Goal: Information Seeking & Learning: Compare options

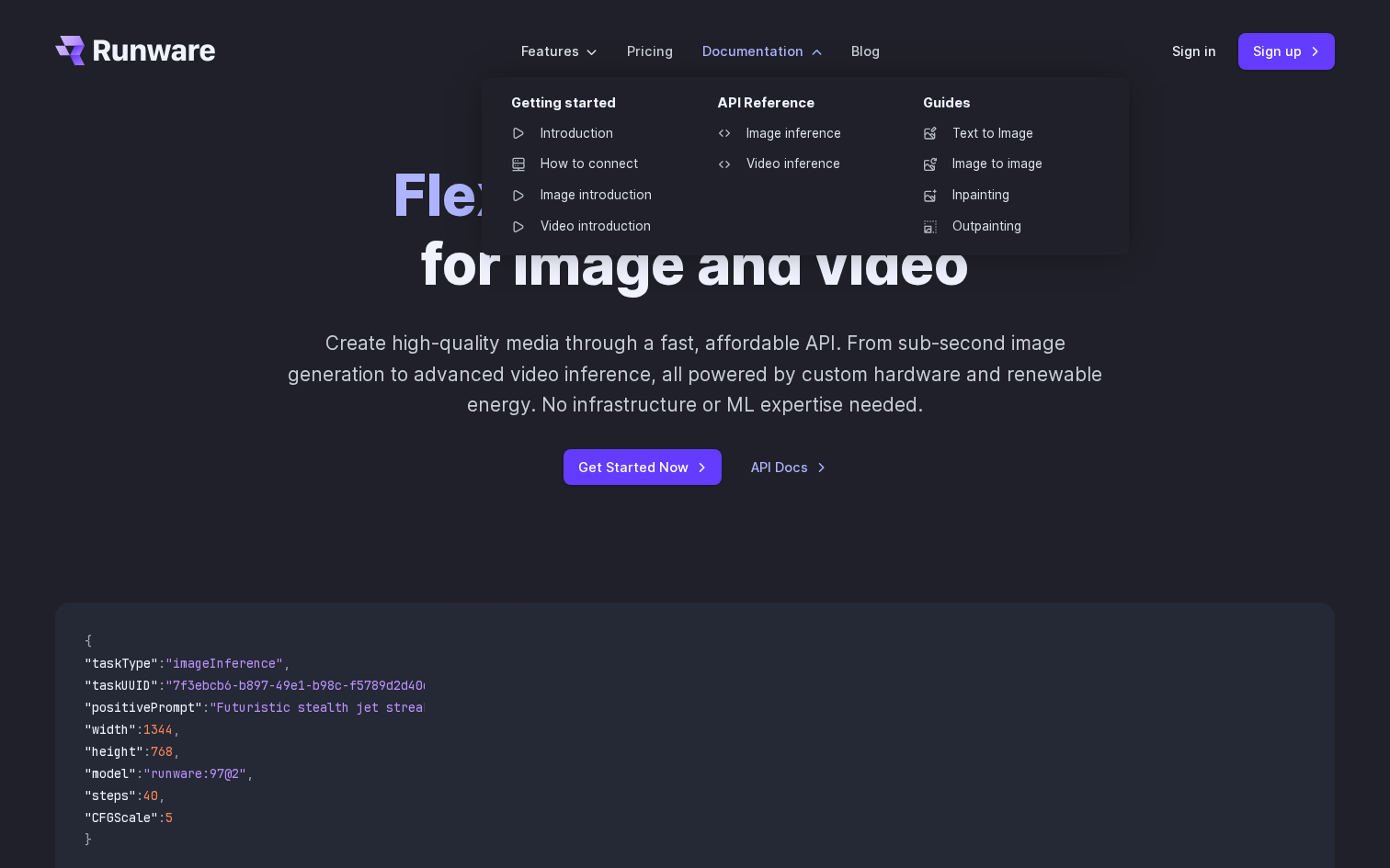
click at [756, 62] on label "Documentation" at bounding box center [762, 50] width 120 height 21
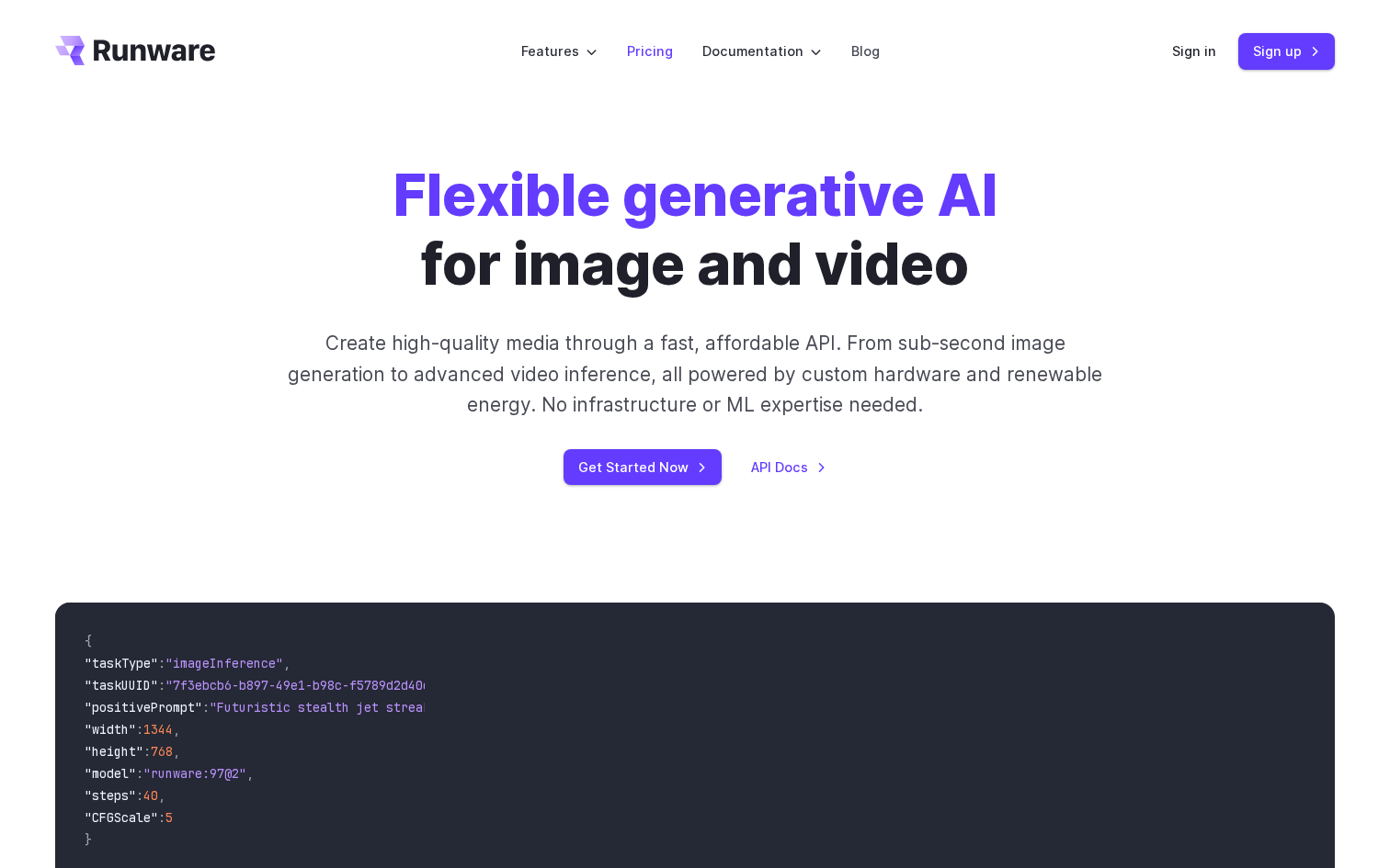
click at [619, 47] on li "Pricing" at bounding box center [650, 51] width 75 height 51
click at [651, 62] on link "Pricing" at bounding box center [650, 50] width 46 height 21
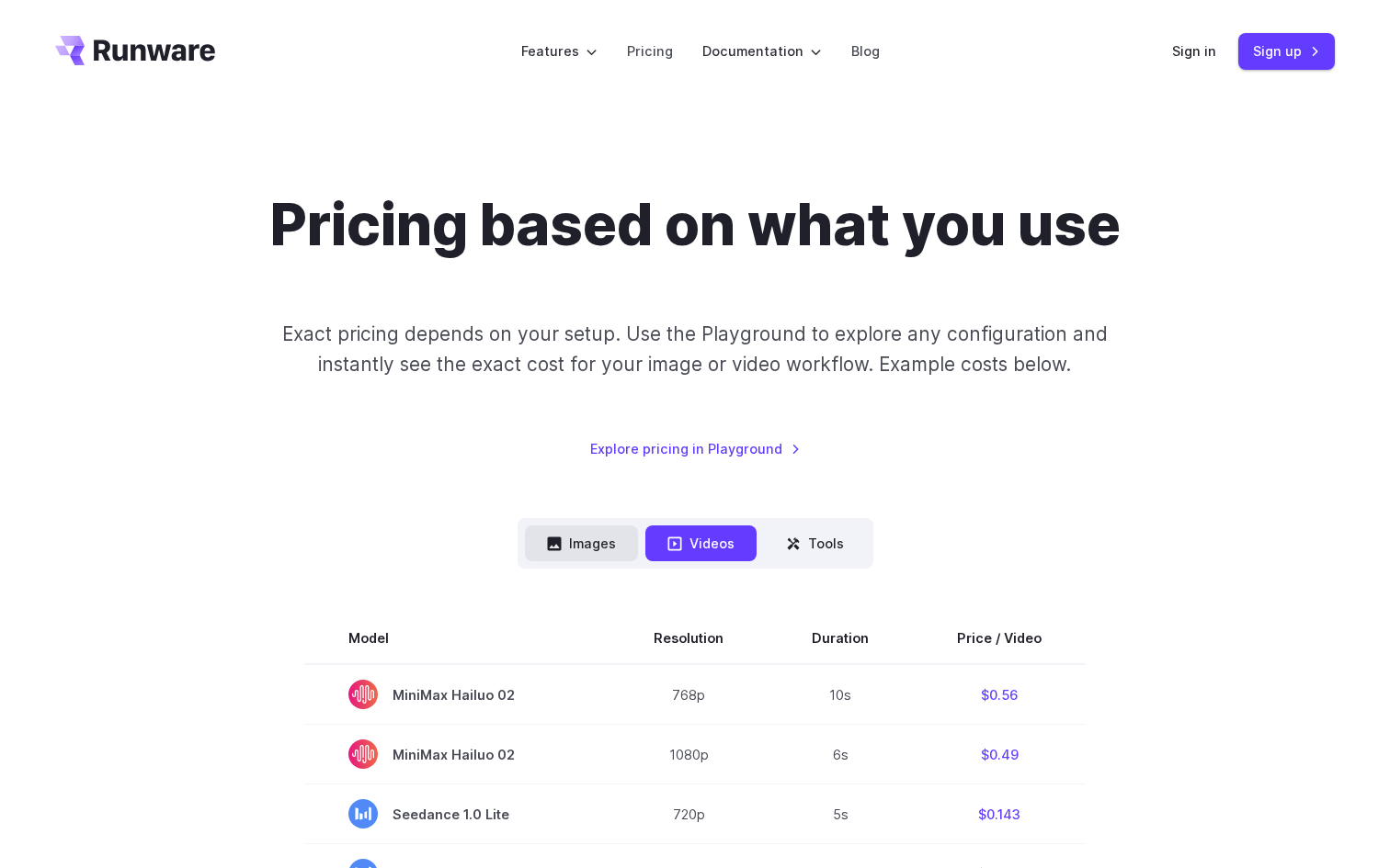
click at [555, 561] on button "Images" at bounding box center [581, 543] width 113 height 36
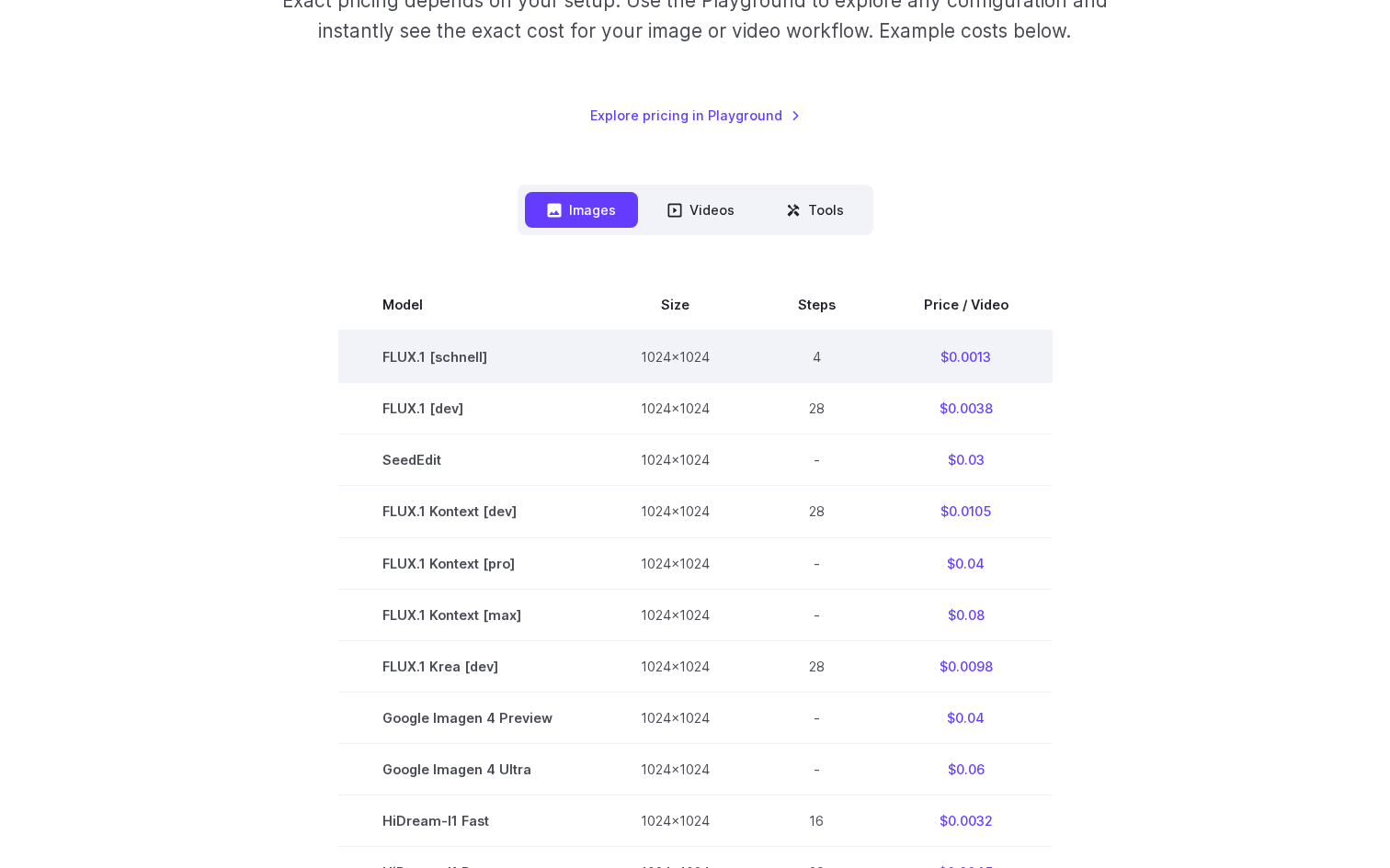
scroll to position [343, 0]
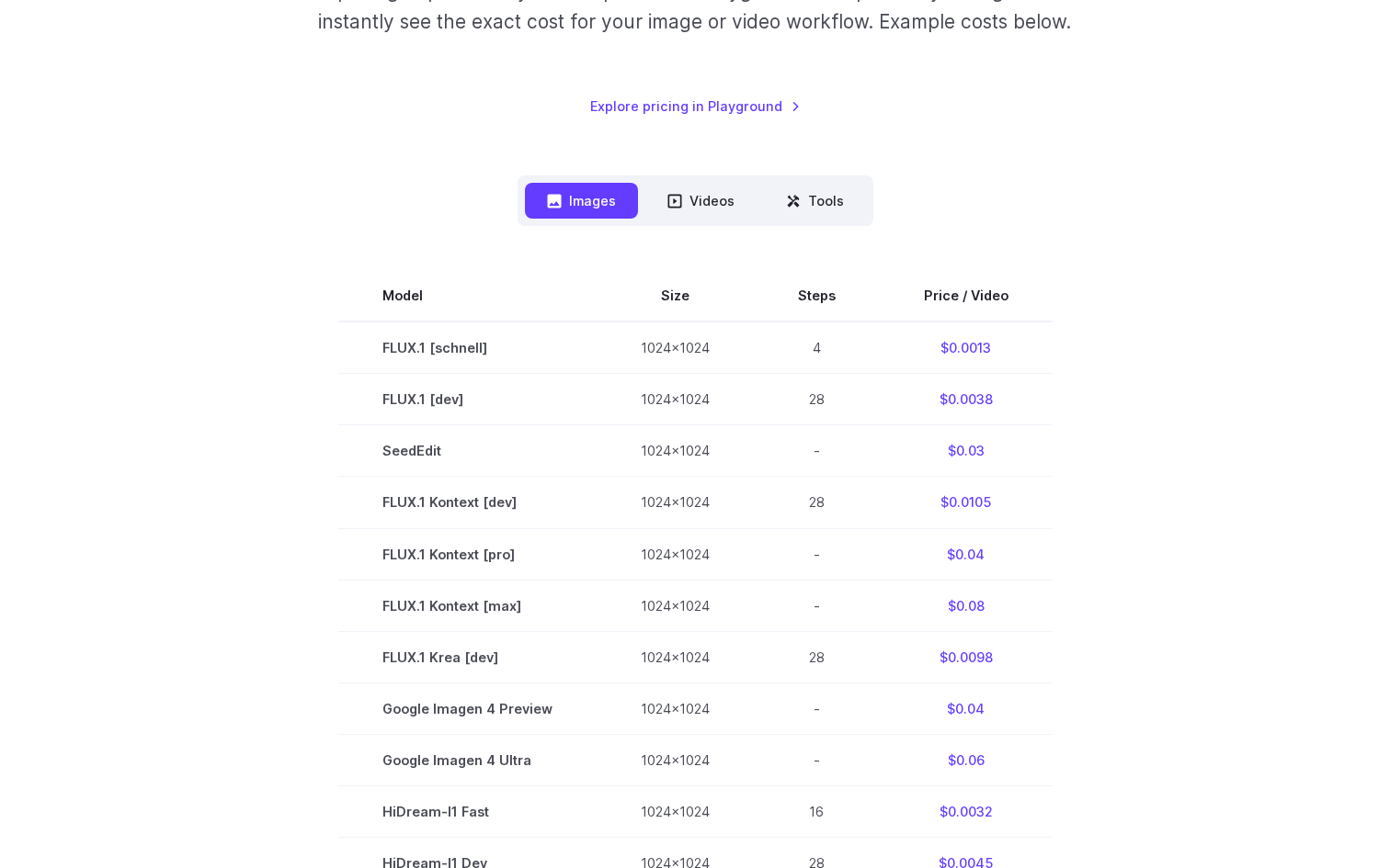
click at [603, 219] on button "Images" at bounding box center [581, 201] width 113 height 36
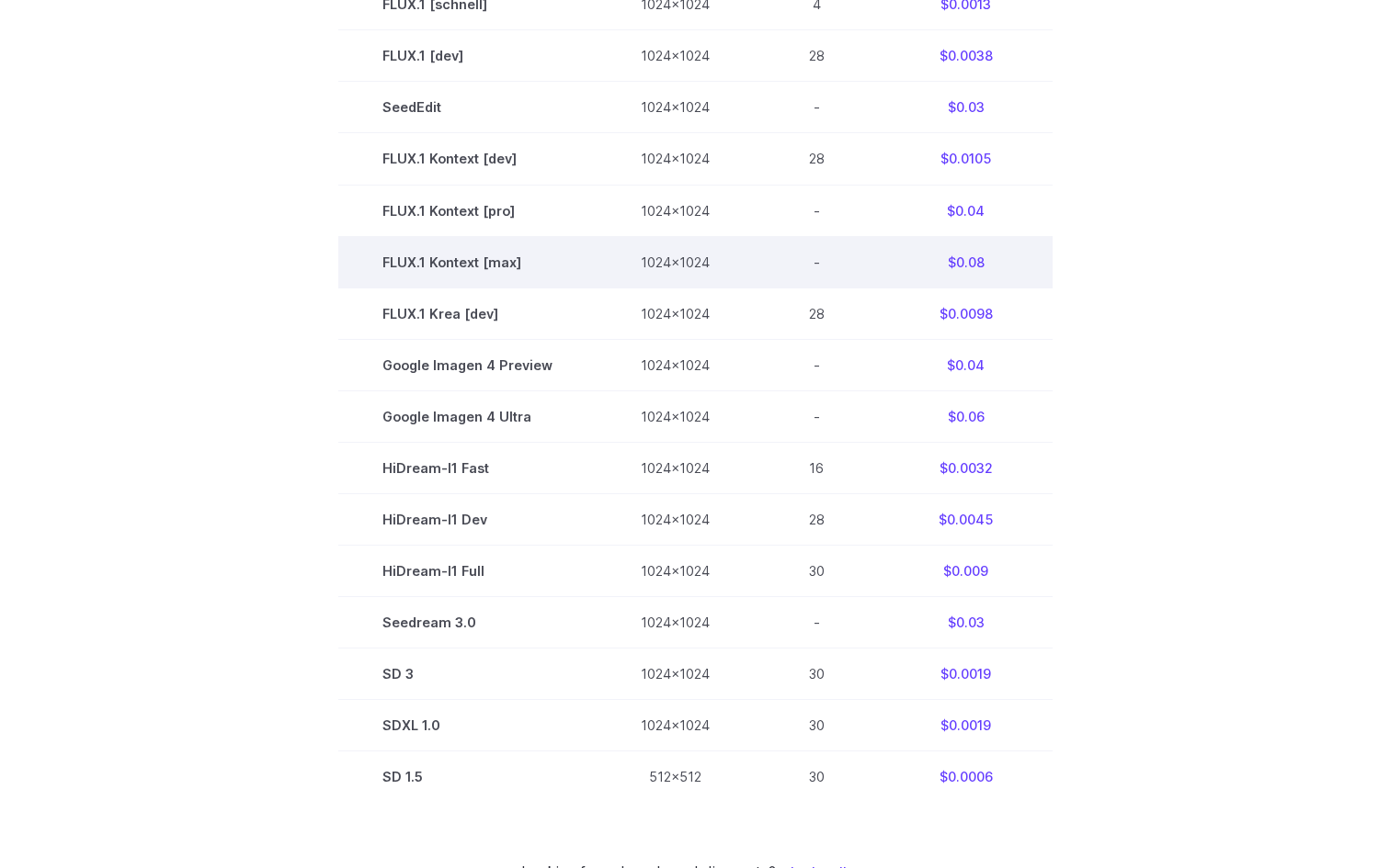
scroll to position [1167, 0]
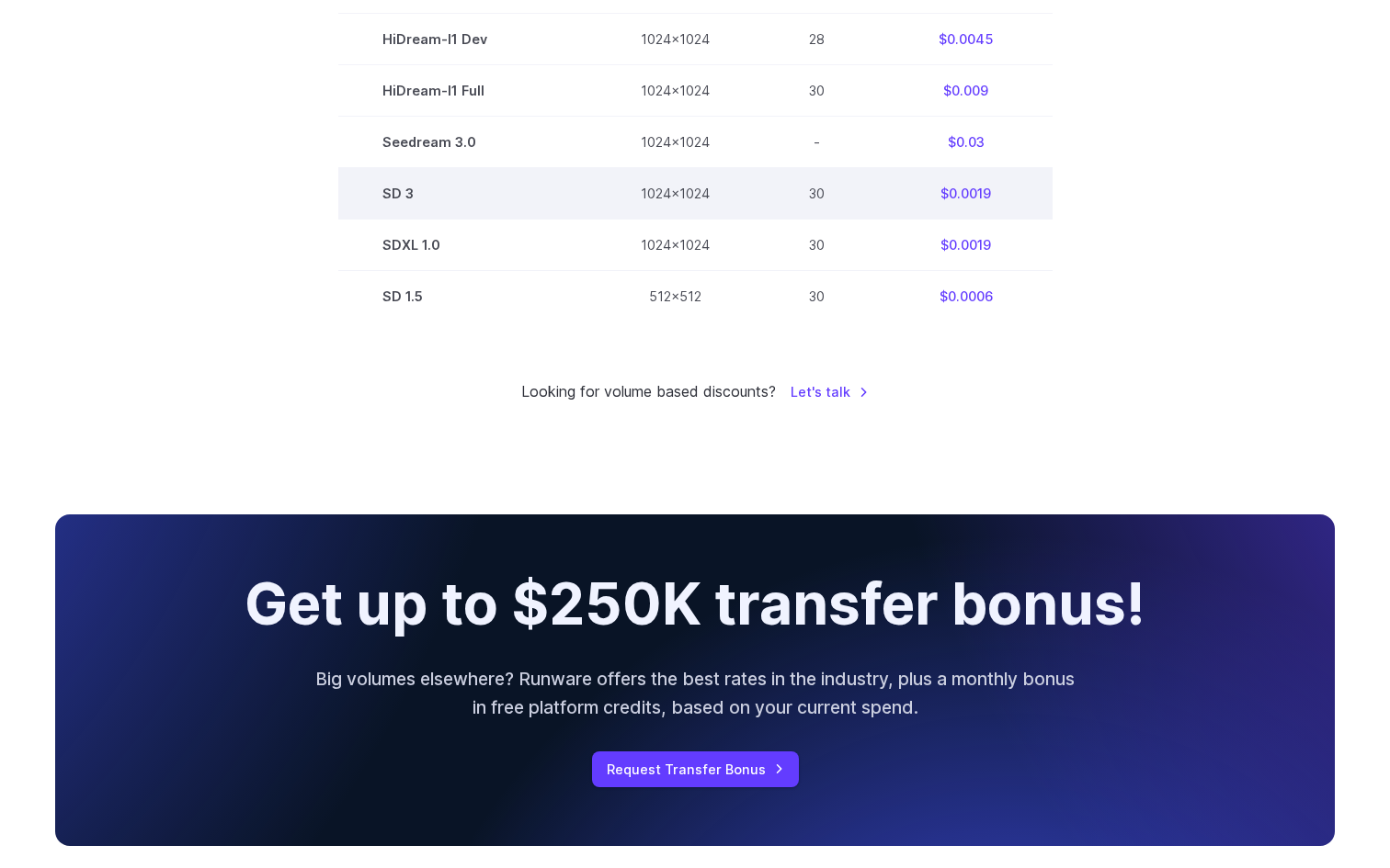
click at [1018, 219] on td "$0.0019" at bounding box center [965, 193] width 173 height 52
click at [671, 219] on td "1024x1024" at bounding box center [675, 193] width 157 height 52
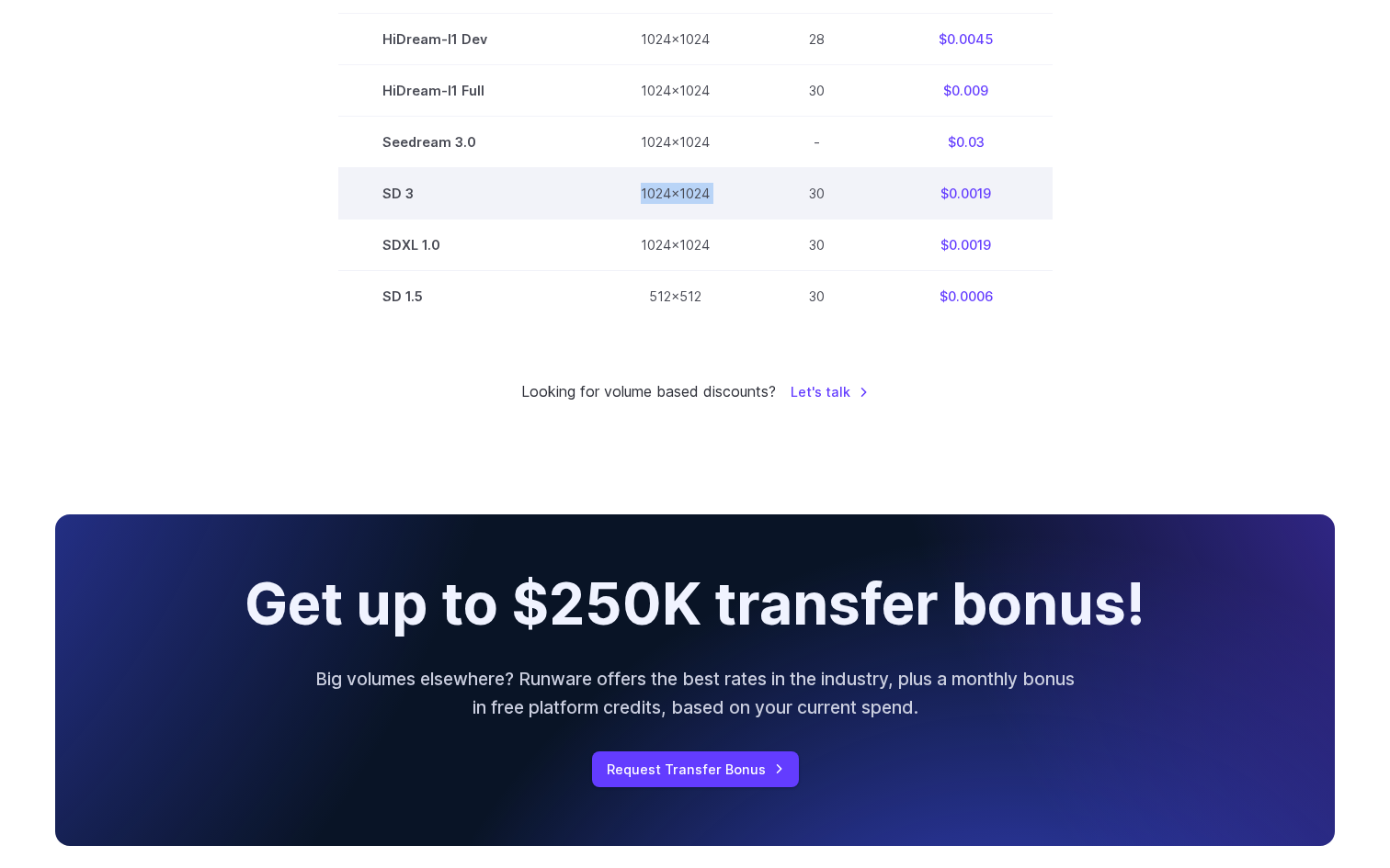
click at [671, 219] on td "1024x1024" at bounding box center [675, 193] width 157 height 52
click at [506, 219] on td "SD 3" at bounding box center [467, 193] width 258 height 52
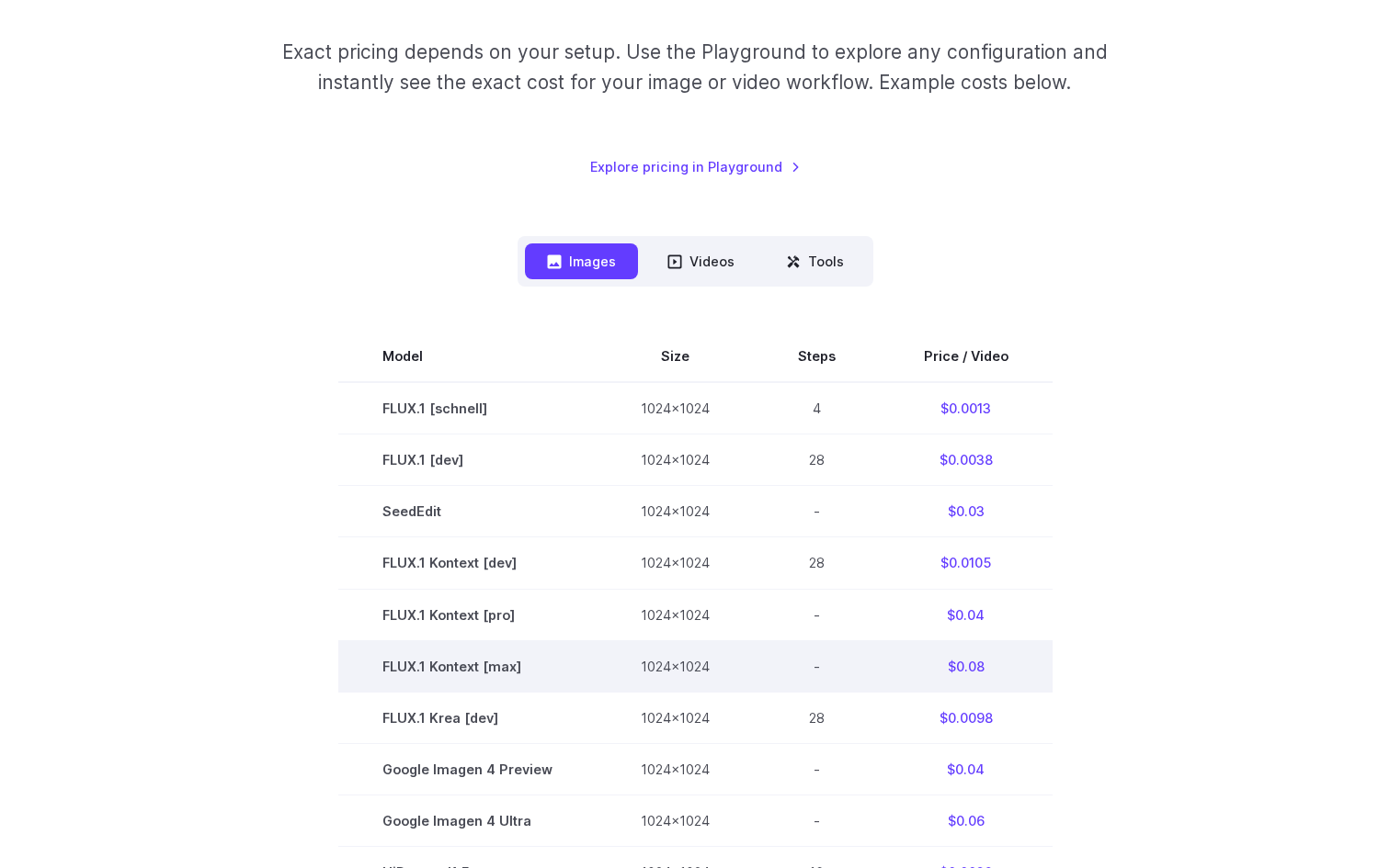
scroll to position [914, 0]
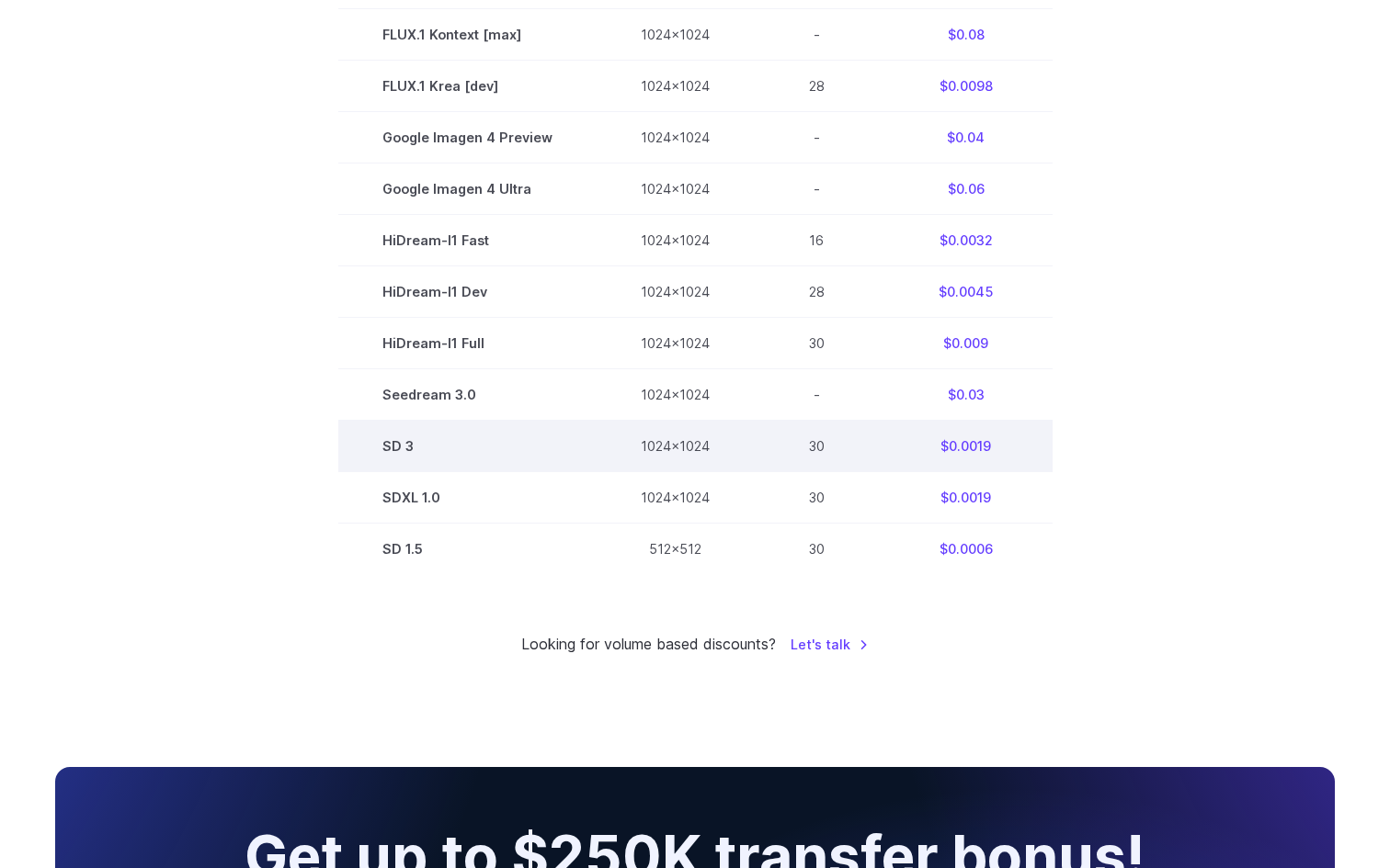
click at [360, 471] on td "SD 3" at bounding box center [467, 445] width 258 height 52
click at [851, 471] on td "30" at bounding box center [816, 445] width 126 height 52
click at [654, 471] on td "1024x1024" at bounding box center [675, 445] width 157 height 52
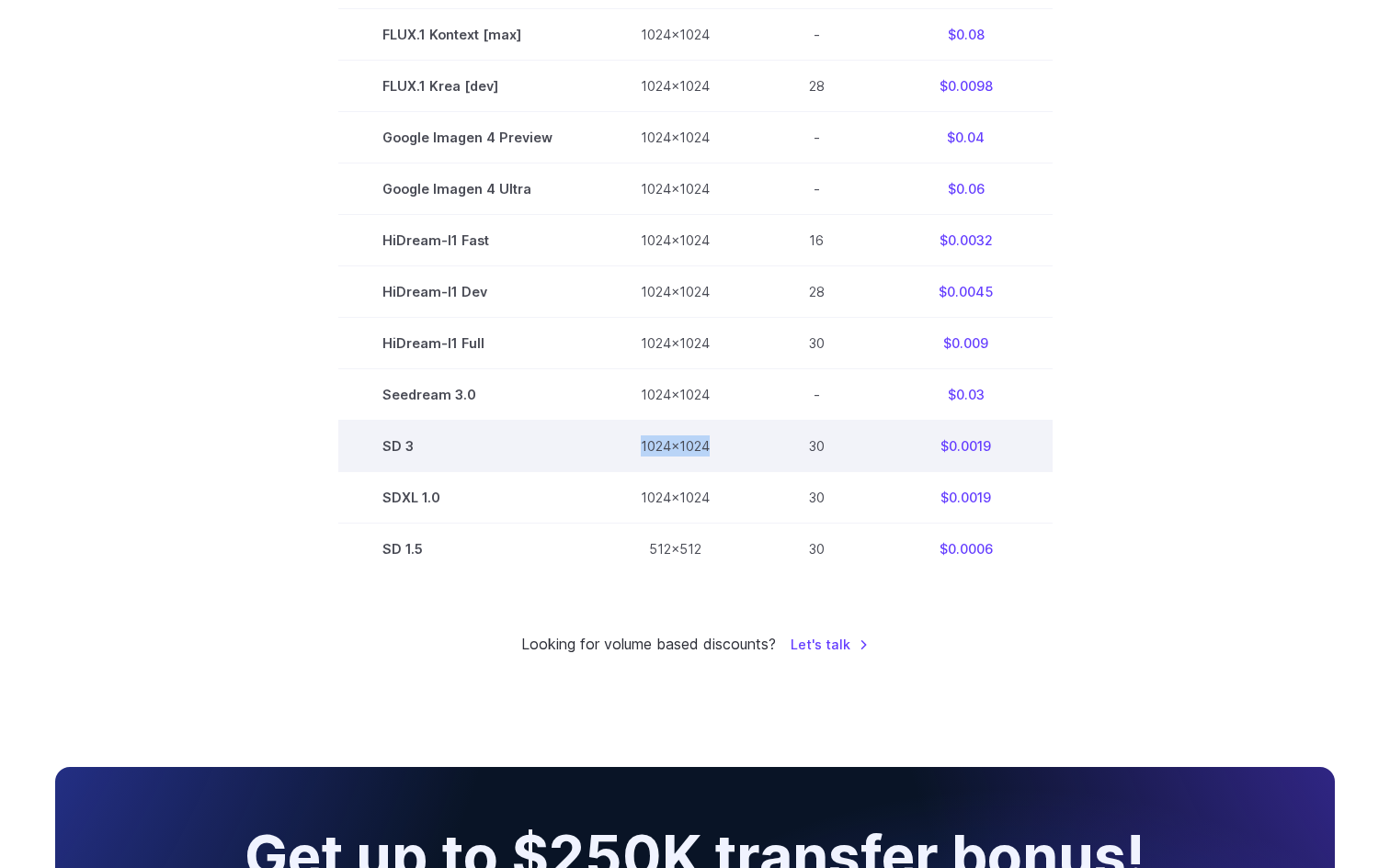
click at [654, 471] on td "1024x1024" at bounding box center [675, 445] width 157 height 52
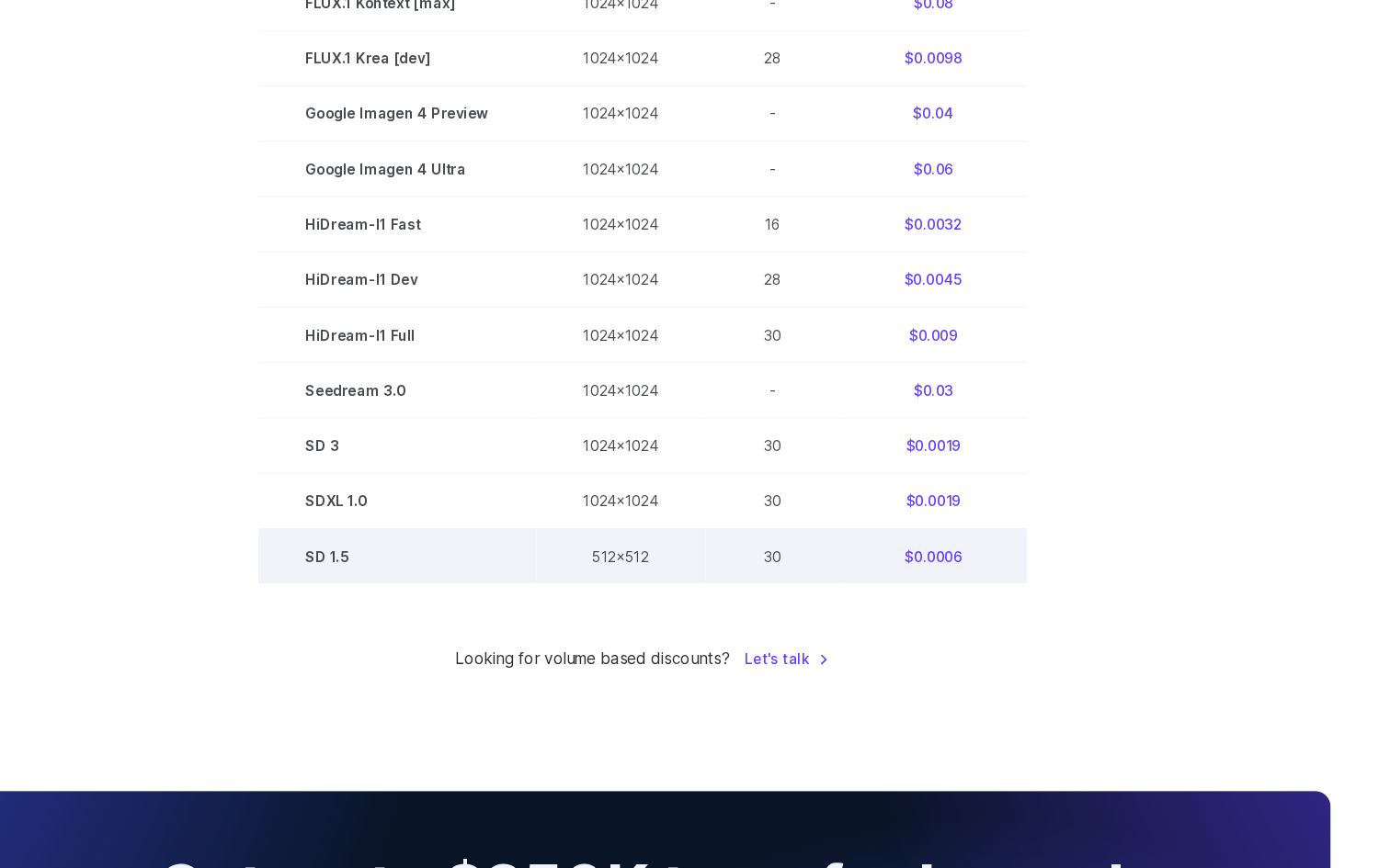
click at [381, 575] on td "SD 1.5" at bounding box center [467, 549] width 258 height 52
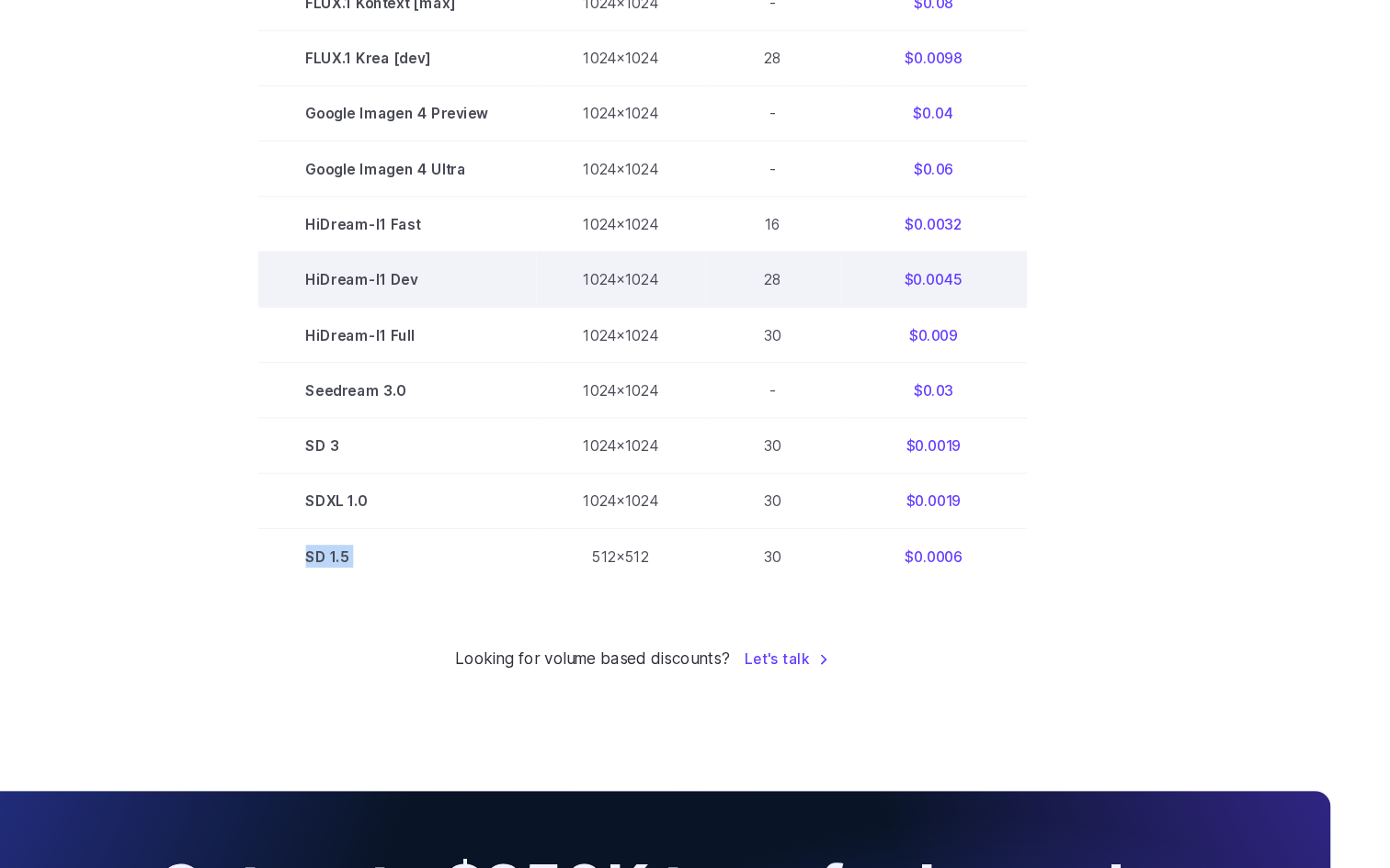
copy tr "SD 1.5"
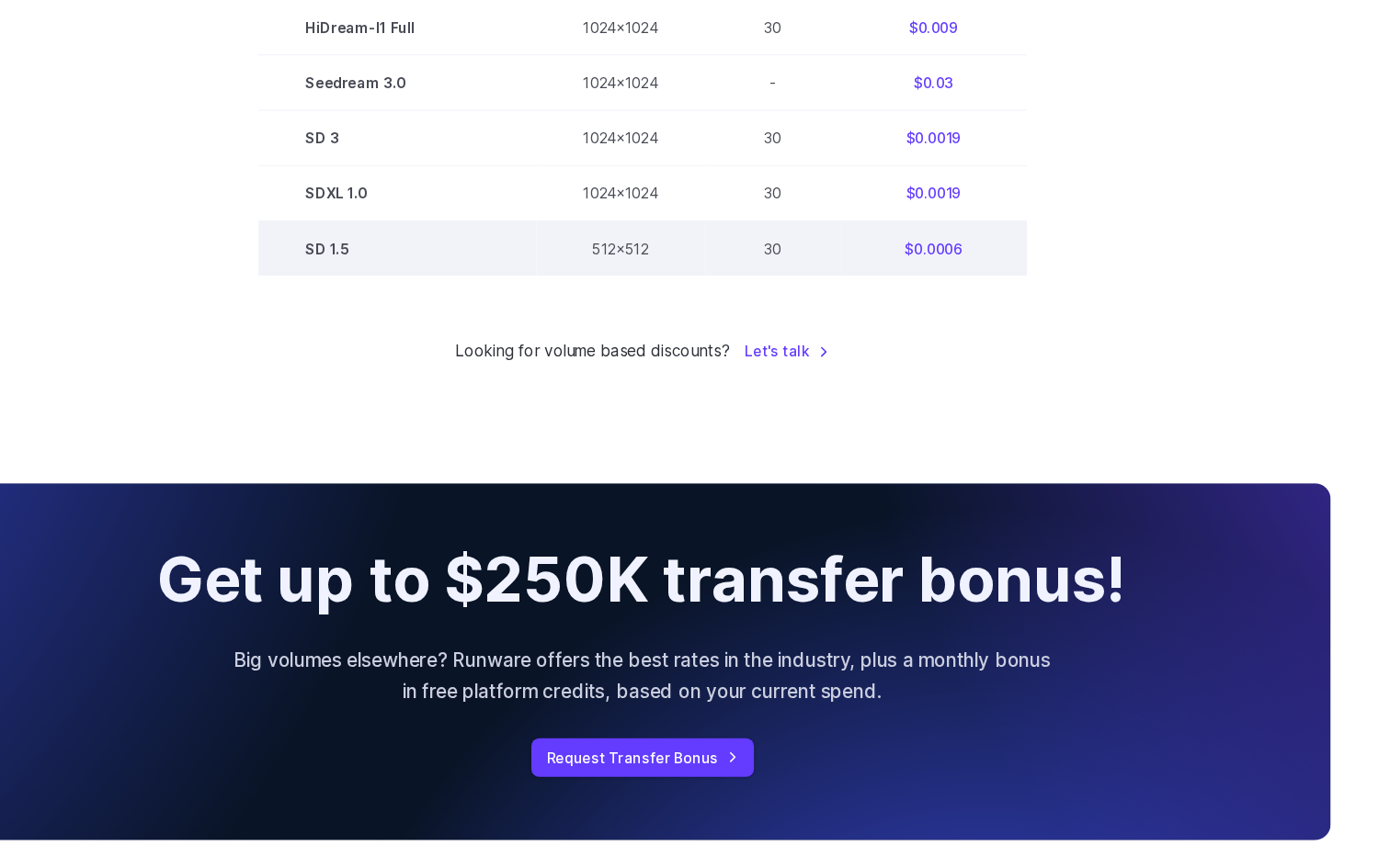
click at [660, 318] on td "512x512" at bounding box center [675, 293] width 157 height 52
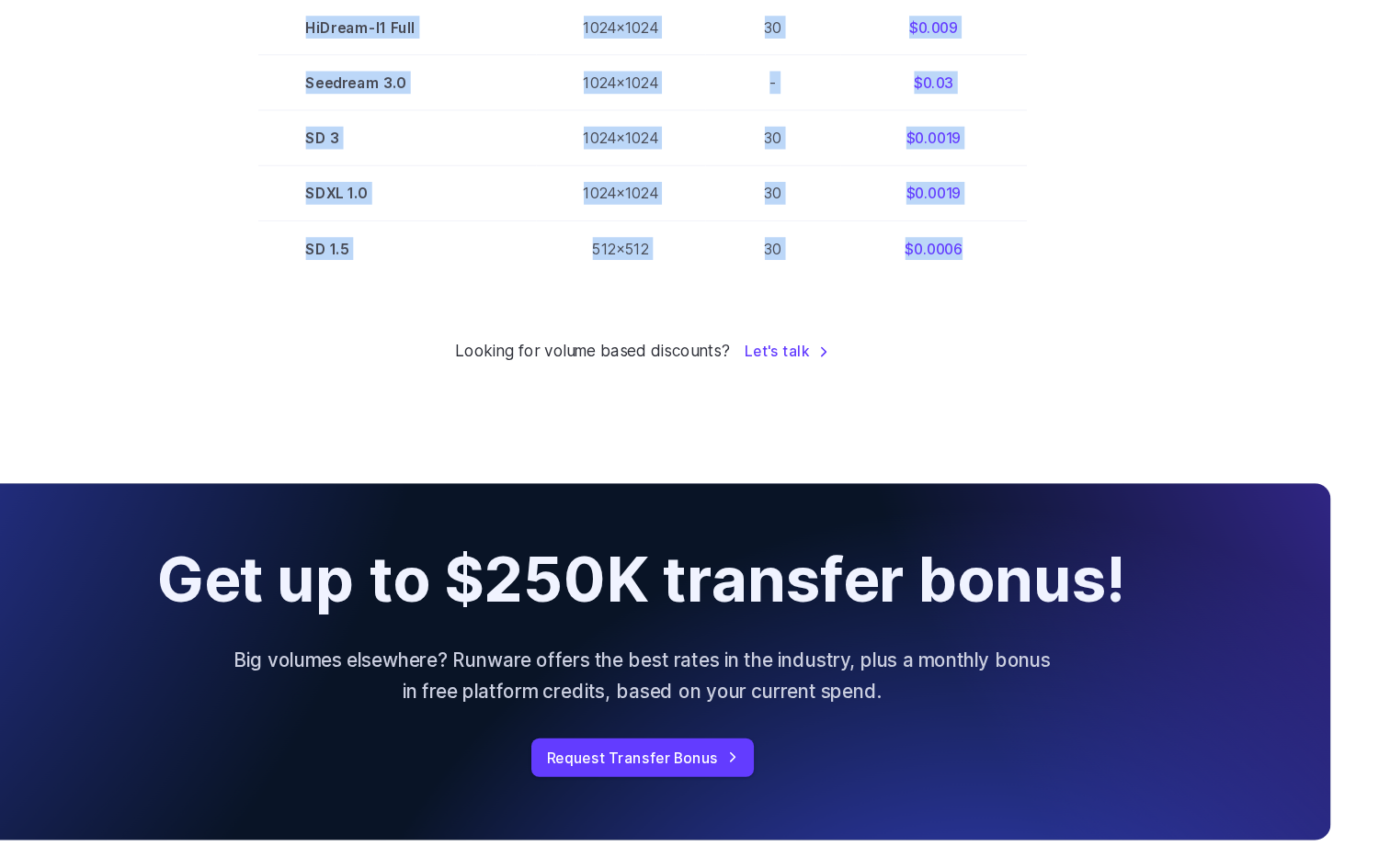
drag, startPoint x: 1053, startPoint y: 475, endPoint x: 250, endPoint y: 477, distance: 803.0
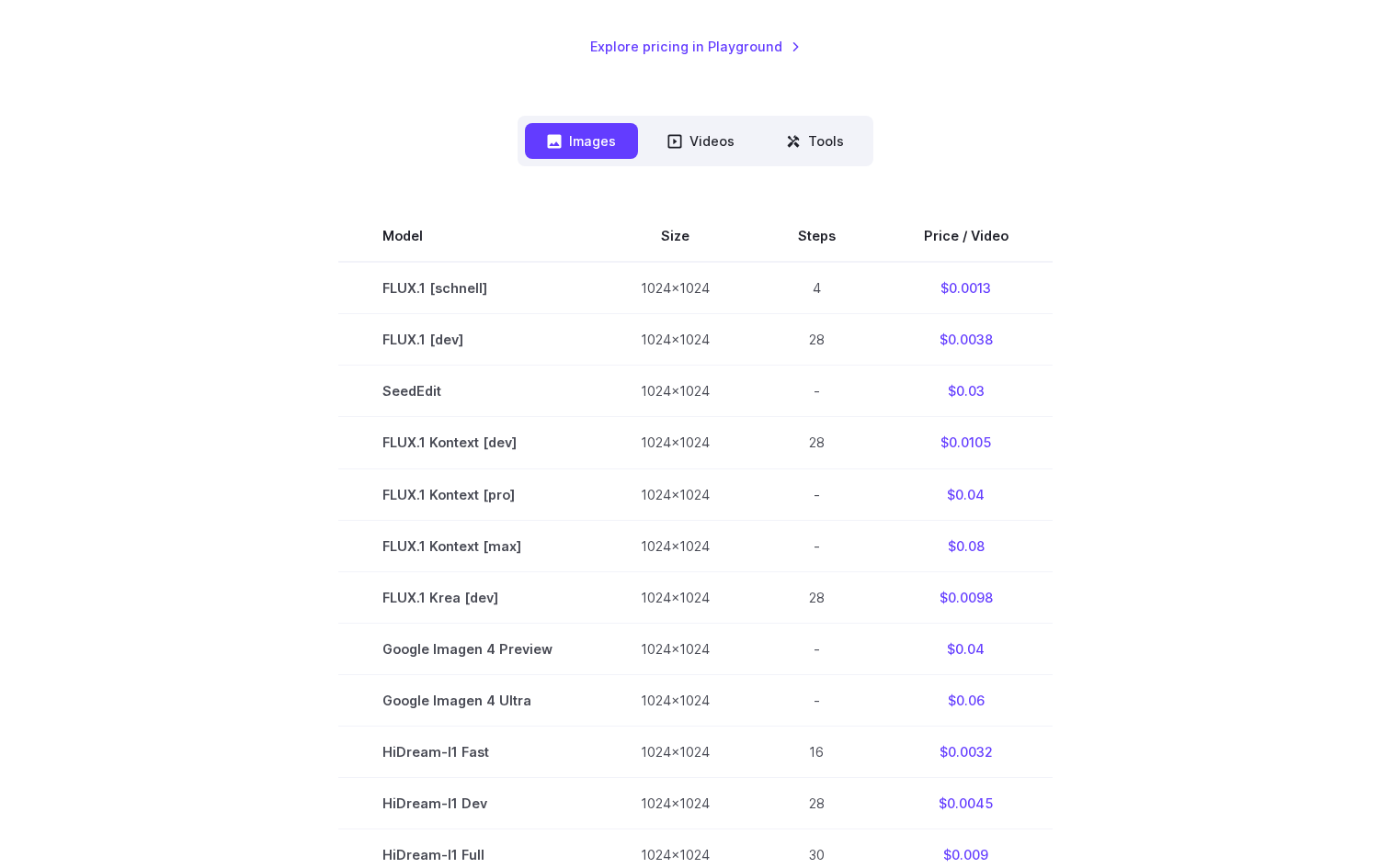
scroll to position [1155, 0]
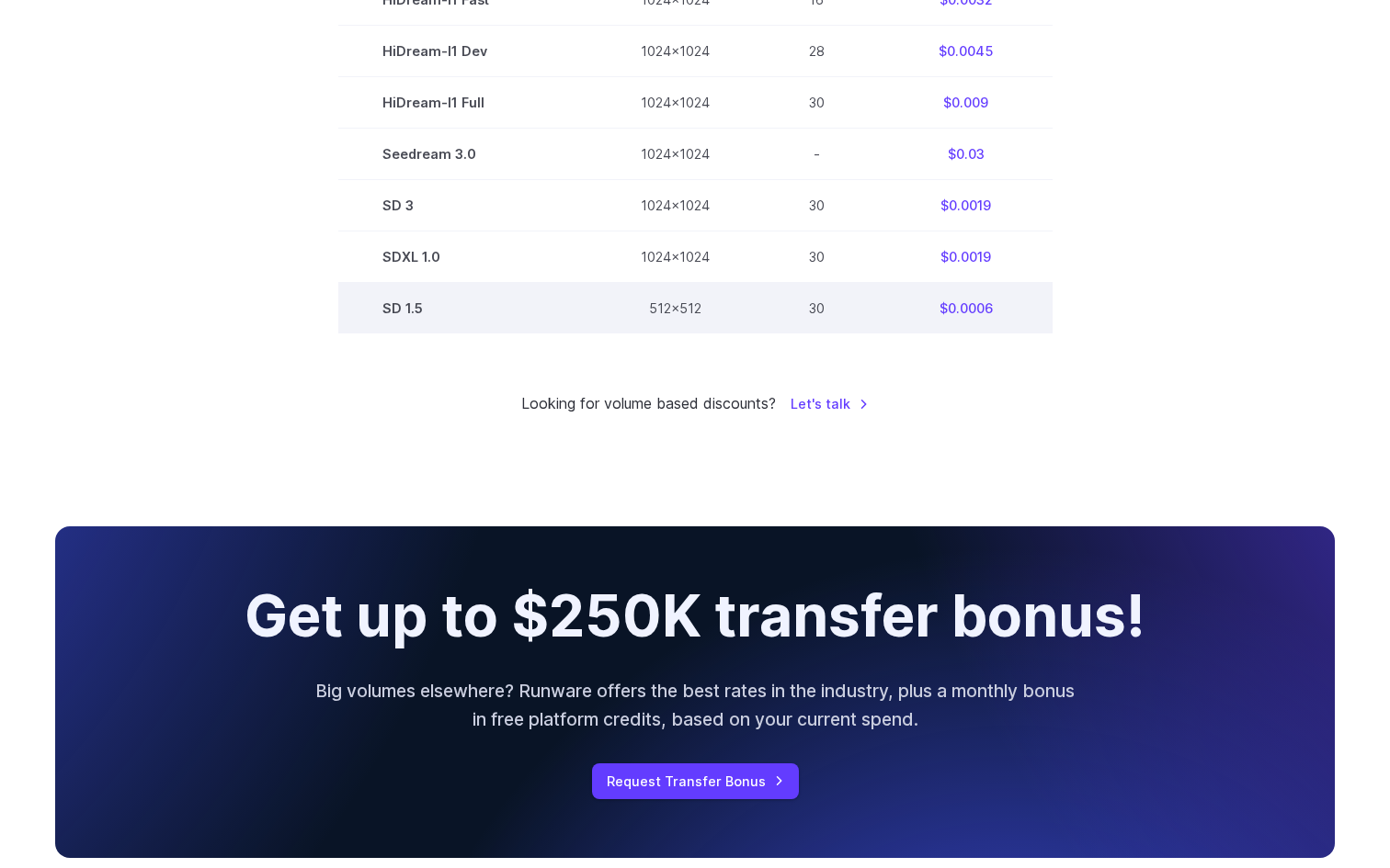
click at [389, 335] on td "SD 1.5" at bounding box center [467, 309] width 258 height 52
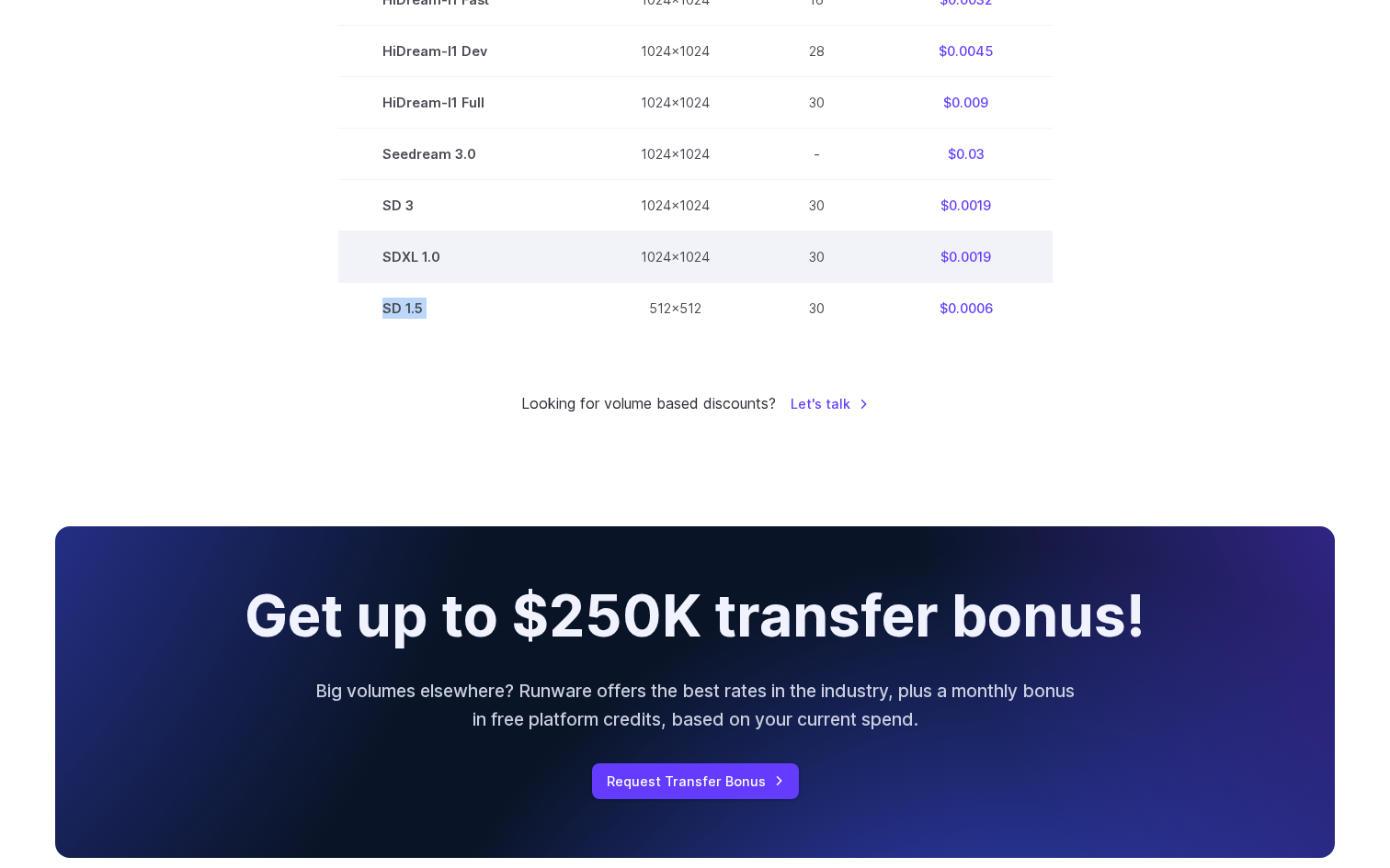
copy tr "SD 1.5"
